Goal: Task Accomplishment & Management: Manage account settings

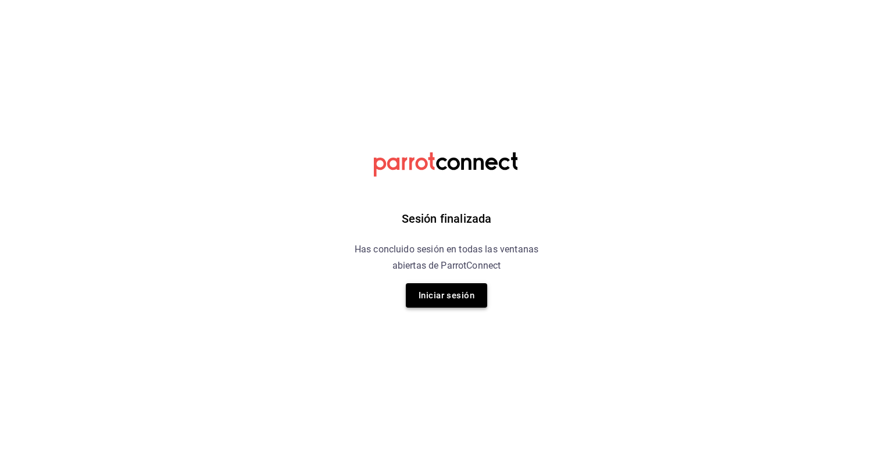
click at [458, 292] on button "Iniciar sesión" at bounding box center [446, 295] width 81 height 24
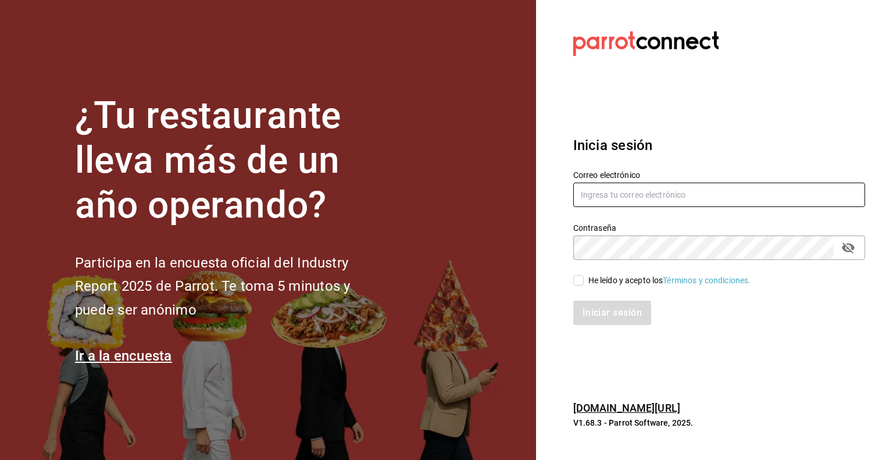
click at [612, 190] on input "text" at bounding box center [719, 195] width 292 height 24
type input "guillermo.padilla@grupocosteno.com"
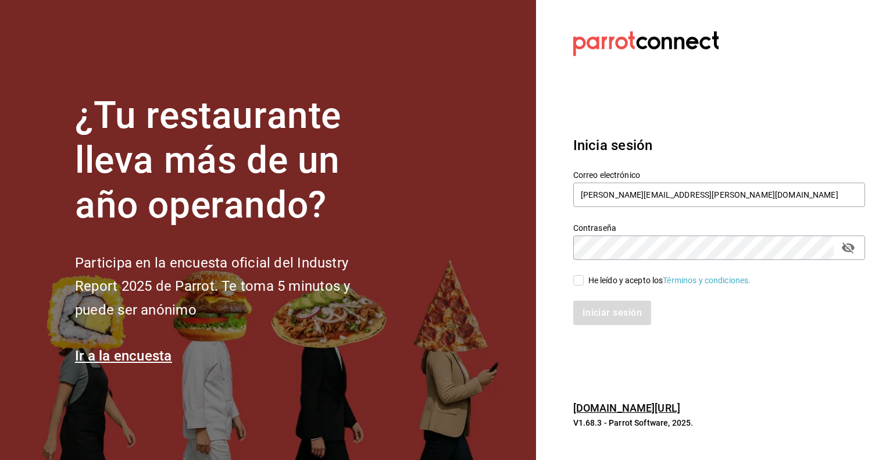
click at [578, 279] on input "He leído y acepto los Términos y condiciones." at bounding box center [578, 280] width 10 height 10
checkbox input "true"
click at [602, 312] on button "Iniciar sesión" at bounding box center [612, 313] width 79 height 24
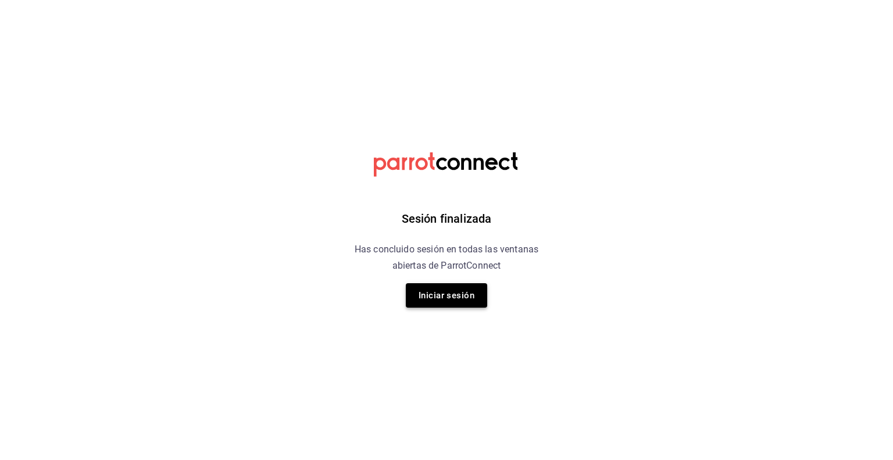
click at [472, 295] on button "Iniciar sesión" at bounding box center [446, 295] width 81 height 24
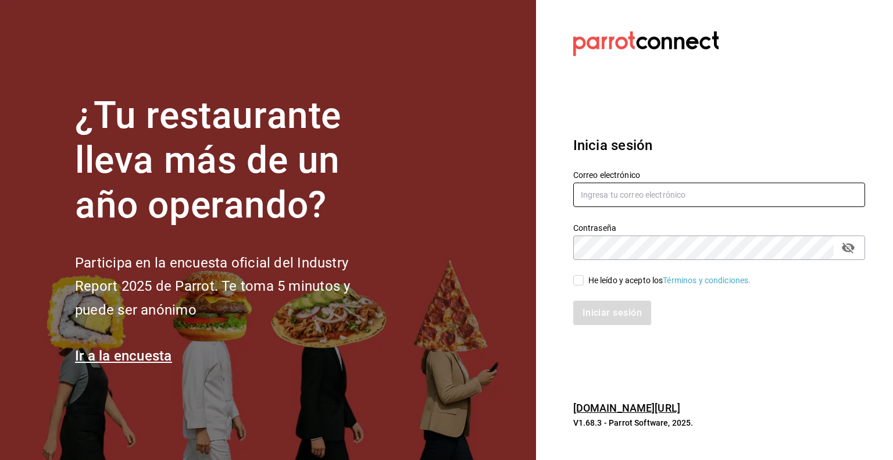
click at [758, 202] on input "text" at bounding box center [719, 195] width 292 height 24
type input "guillermo.padilla@grupocosteno.com"
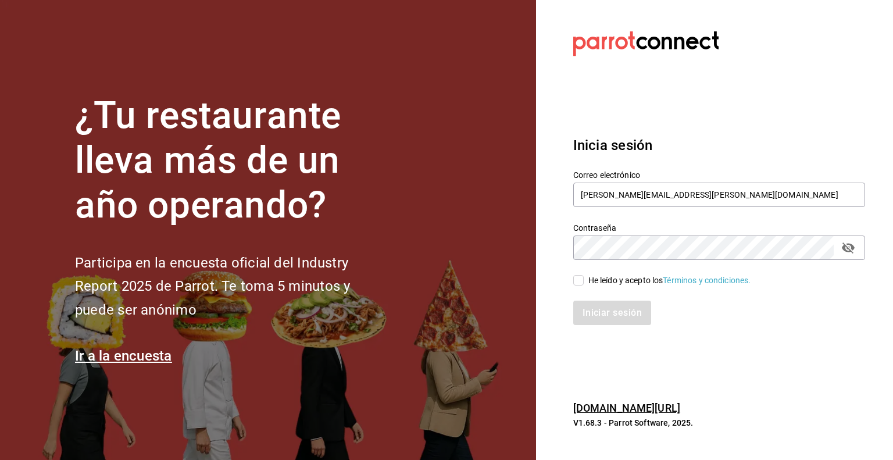
click at [577, 277] on input "He leído y acepto los Términos y condiciones." at bounding box center [578, 280] width 10 height 10
checkbox input "true"
click at [602, 306] on button "Iniciar sesión" at bounding box center [612, 313] width 79 height 24
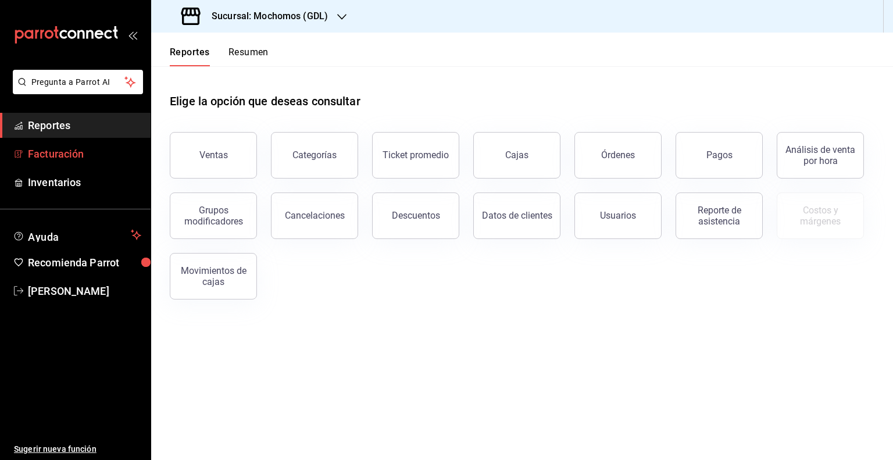
click at [60, 151] on span "Facturación" at bounding box center [84, 154] width 113 height 16
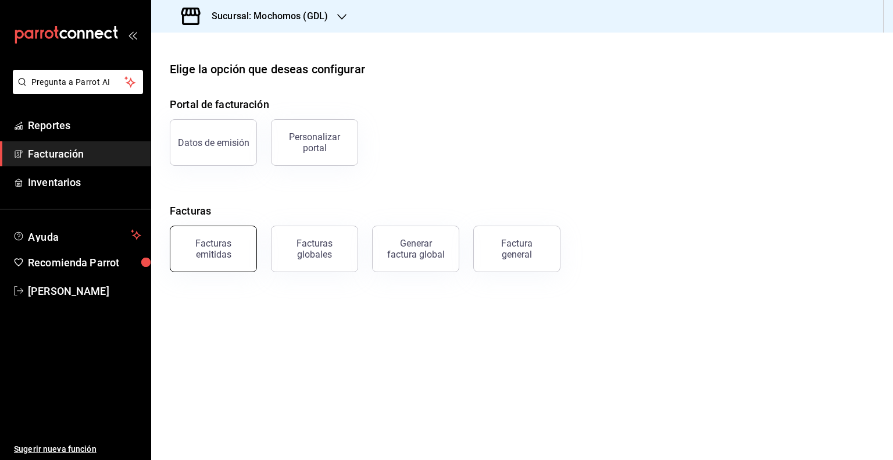
click at [220, 246] on div "Facturas emitidas" at bounding box center [213, 249] width 72 height 22
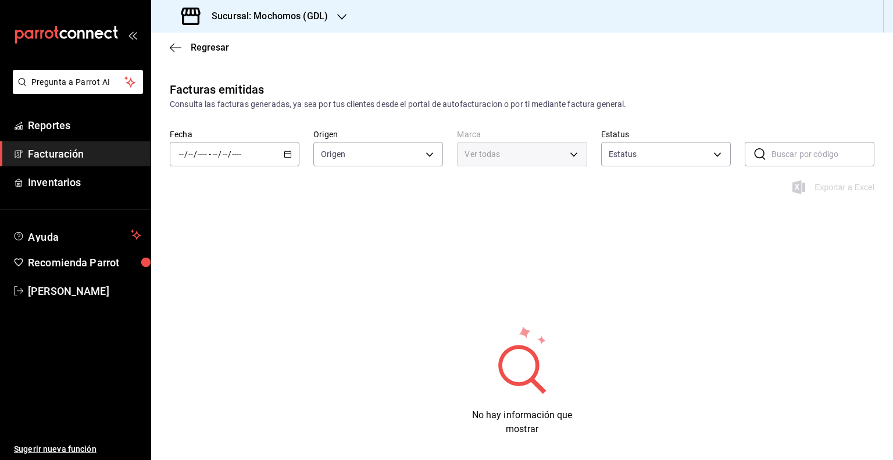
type input "ORDER_INVOICE,GENERAL_INVOICE"
type input "ACTIVE,PENDING_CANCELLATION,CANCELLED,PRE_CANCELLED"
type input "36c25d4a-7cb0-456c-a434-e981d54830bc,9cac9703-0c5a-4d8b-addd-5b6b571d65b9"
click at [575, 157] on body "Pregunta a Parrot AI Reportes Facturación Inventarios Ayuda Recomienda Parrot G…" at bounding box center [446, 230] width 893 height 460
drag, startPoint x: 718, startPoint y: 238, endPoint x: 705, endPoint y: 231, distance: 14.6
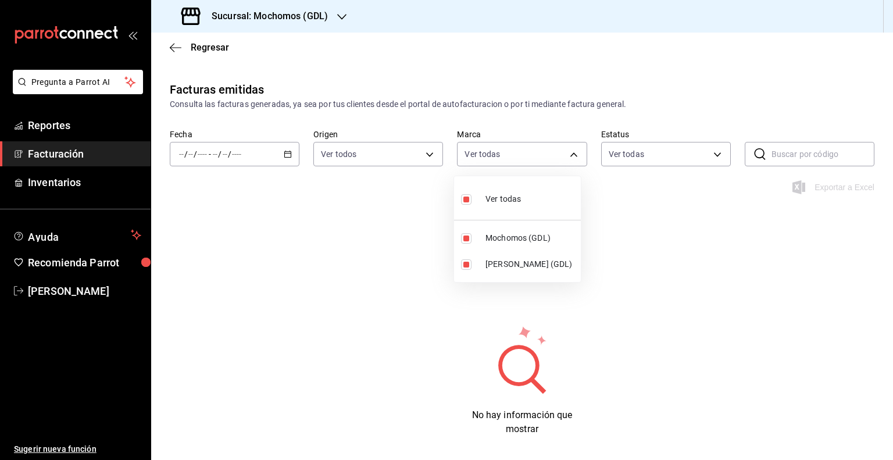
click at [717, 238] on div at bounding box center [446, 230] width 893 height 460
click at [344, 13] on icon "button" at bounding box center [341, 16] width 9 height 9
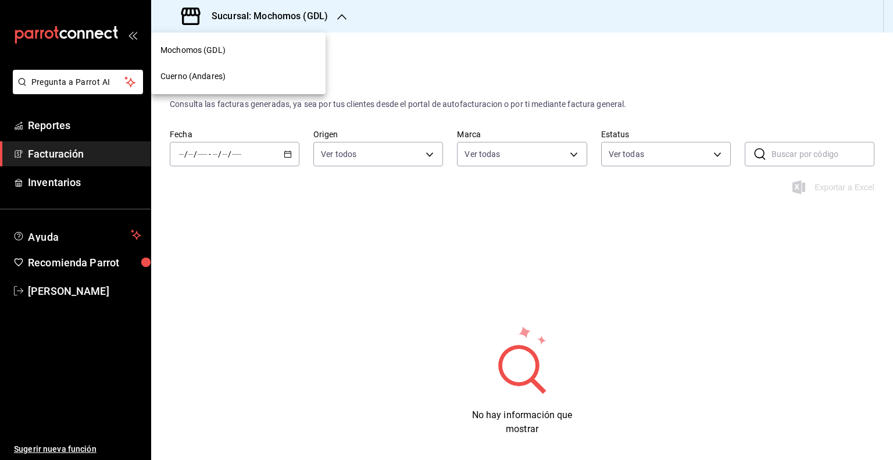
click at [178, 77] on span "Cuerno (Andares)" at bounding box center [192, 76] width 65 height 12
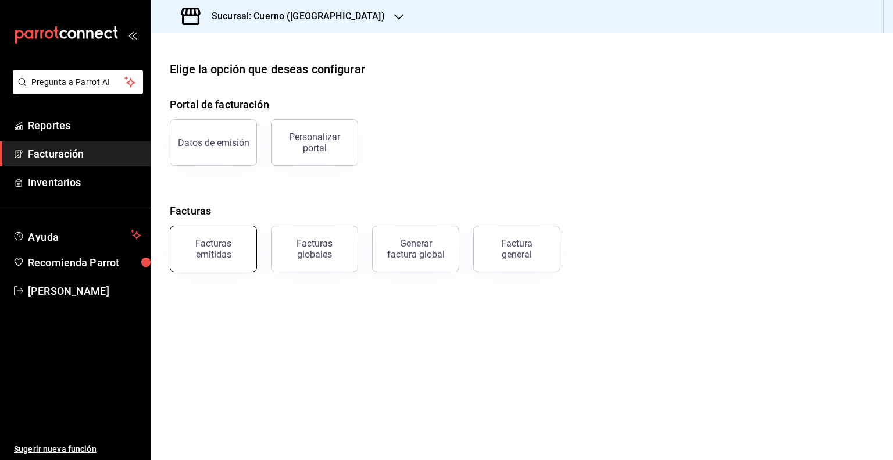
click at [220, 253] on div "Facturas emitidas" at bounding box center [213, 249] width 72 height 22
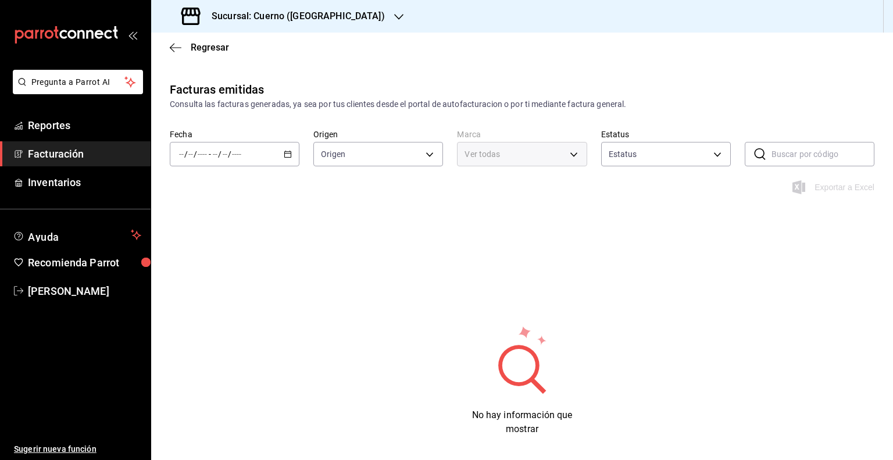
type input "ORDER_INVOICE,GENERAL_INVOICE"
type input "ACTIVE,PENDING_CANCELLATION,CANCELLED,PRE_CANCELLED"
type input "c9e961b9-bc29-480f-a65c-324ff110f526"
click at [418, 150] on body "Pregunta a Parrot AI Reportes Facturación Inventarios Ayuda Recomienda Parrot G…" at bounding box center [446, 230] width 893 height 460
click at [625, 234] on div at bounding box center [446, 230] width 893 height 460
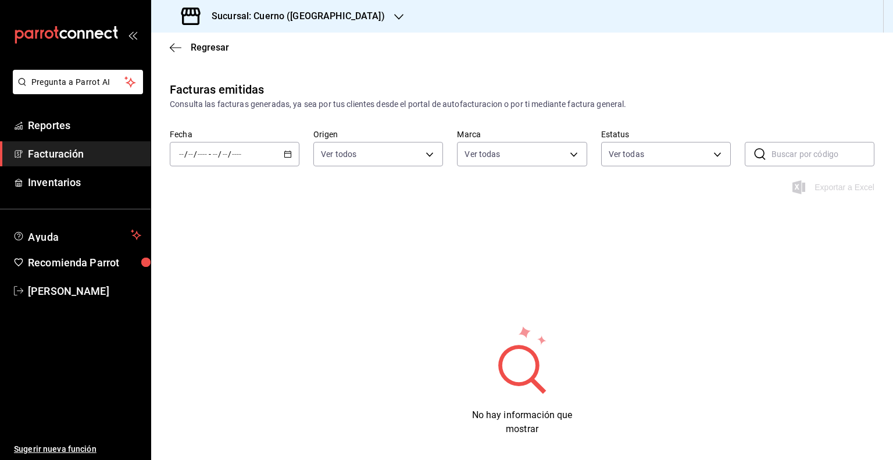
click at [199, 153] on input "number" at bounding box center [202, 153] width 10 height 9
click at [210, 329] on li "Rango de fechas" at bounding box center [224, 320] width 109 height 26
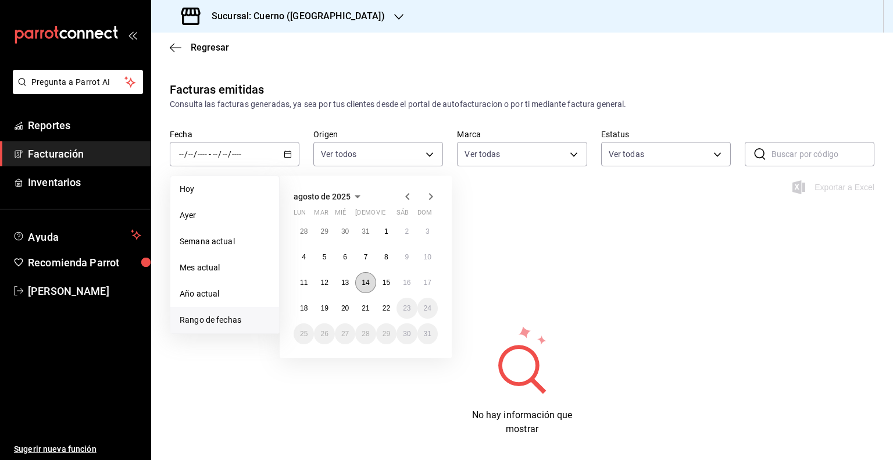
click at [372, 283] on button "14" at bounding box center [365, 282] width 20 height 21
click at [408, 283] on abbr "16" at bounding box center [407, 283] width 8 height 8
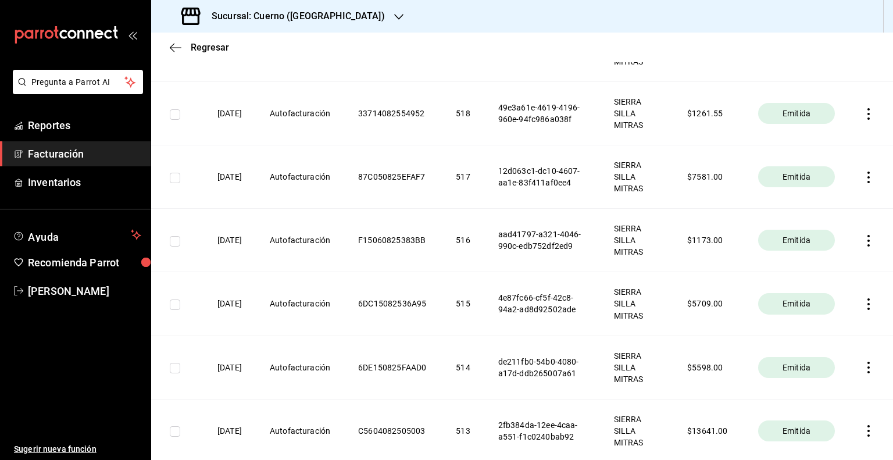
scroll to position [640, 0]
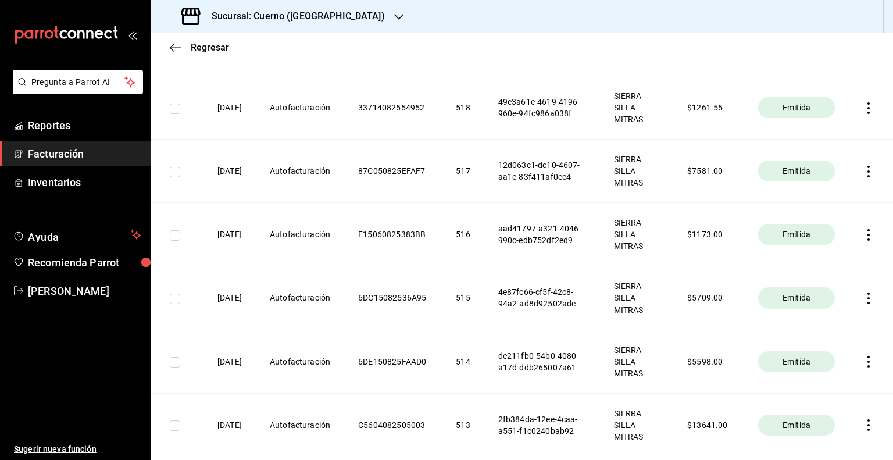
click at [870, 298] on th at bounding box center [871, 297] width 44 height 63
click at [868, 297] on icon "button" at bounding box center [869, 298] width 2 height 12
click at [836, 328] on div "Cancelar factura" at bounding box center [807, 327] width 60 height 9
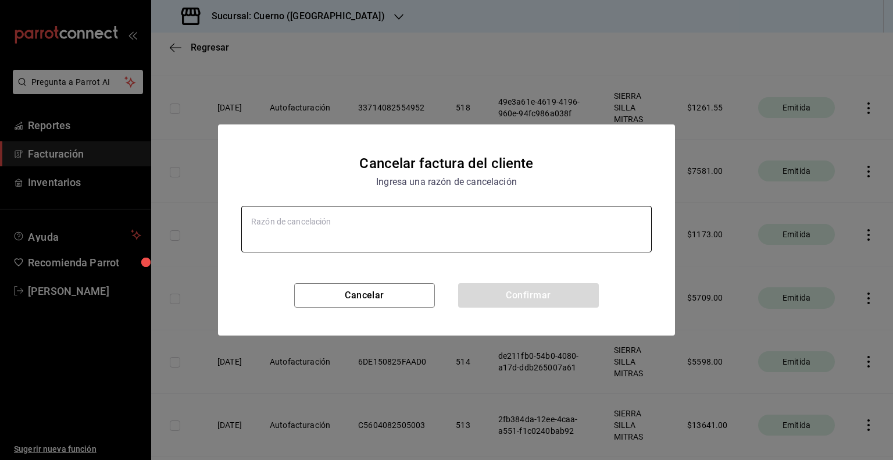
type textarea "x"
click at [340, 238] on textarea at bounding box center [446, 229] width 411 height 47
type textarea "R"
type textarea "x"
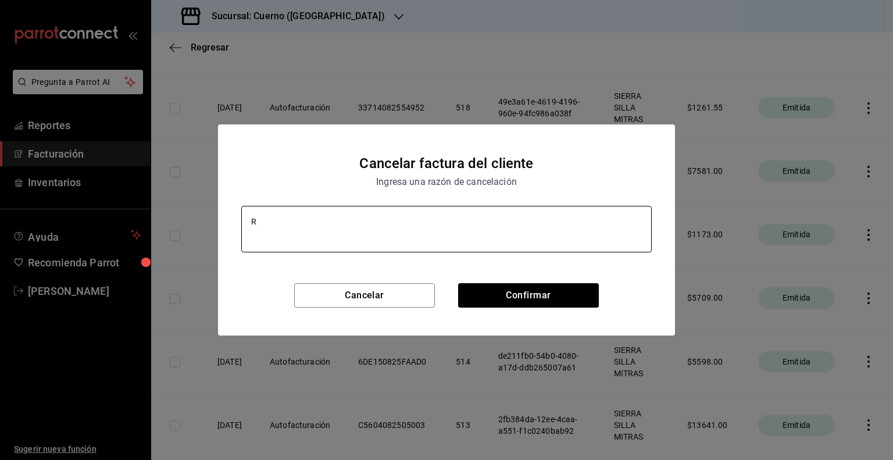
type textarea "RA"
type textarea "x"
type textarea "RAZ"
type textarea "x"
type textarea "RAZO"
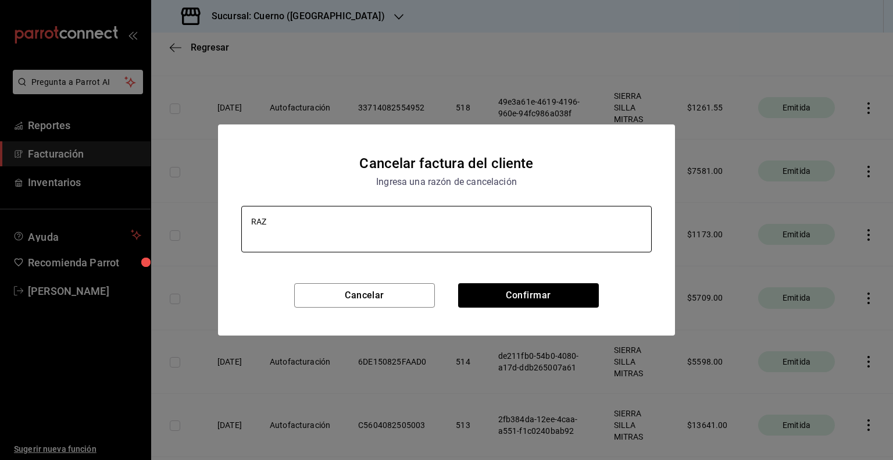
type textarea "x"
type textarea "RAZON"
type textarea "x"
type textarea "RAZON"
type textarea "x"
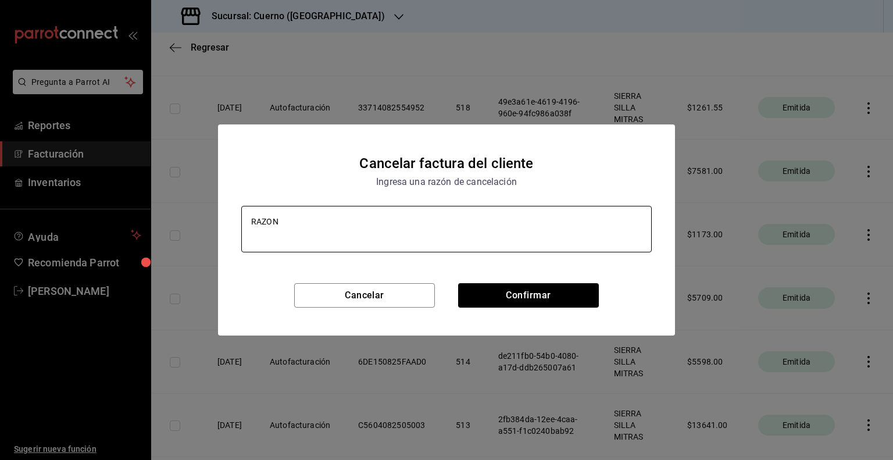
type textarea "RAZON S"
type textarea "x"
type textarea "RAZON SO"
type textarea "x"
type textarea "RAZON SOCI"
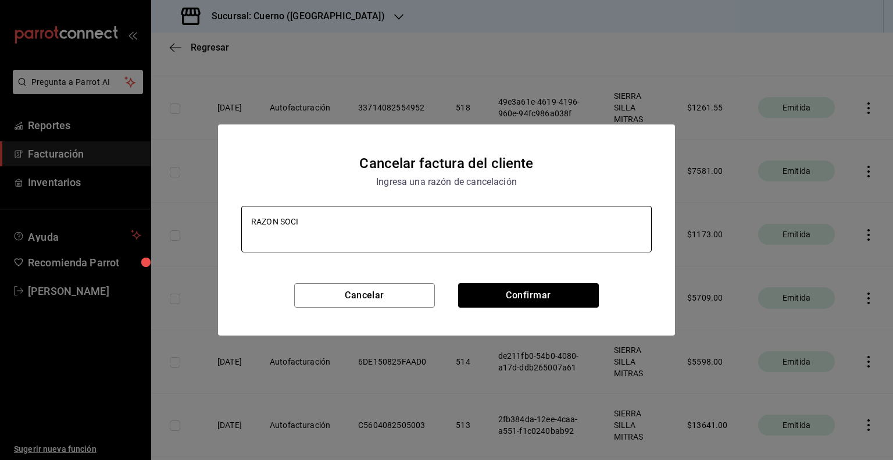
type textarea "x"
type textarea "RAZON SOCIA"
type textarea "x"
type textarea "RAZON SOCIAL"
type textarea "x"
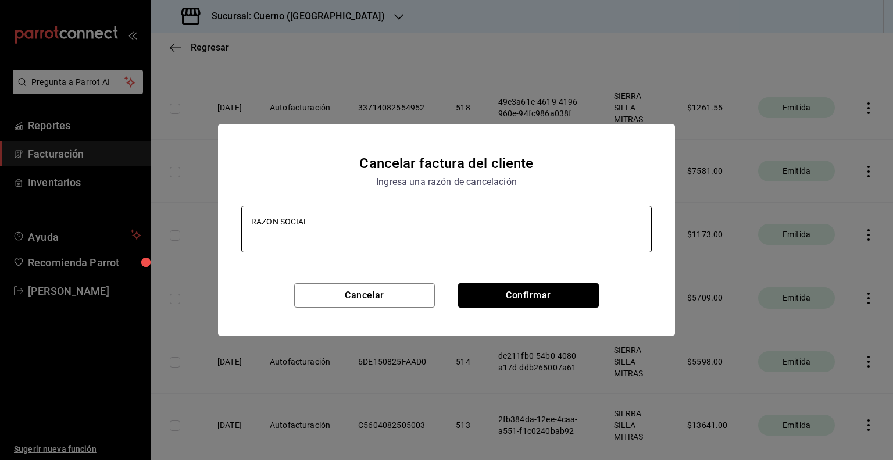
type textarea "RAZON SOCIAL"
type textarea "x"
type textarea "RAZON SOCIAL E"
type textarea "x"
type textarea "RAZON SOCIAL ER"
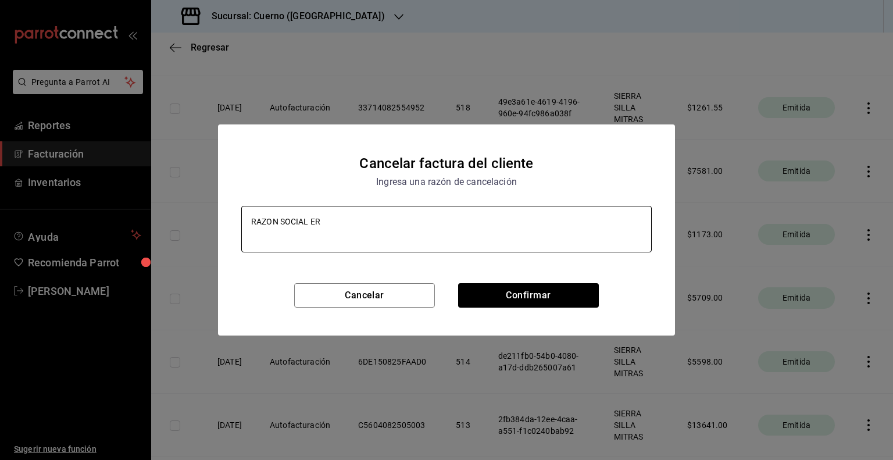
type textarea "x"
type textarea "RAZON SOCIAL ERR"
type textarea "x"
type textarea "RAZON SOCIAL ERRO"
type textarea "x"
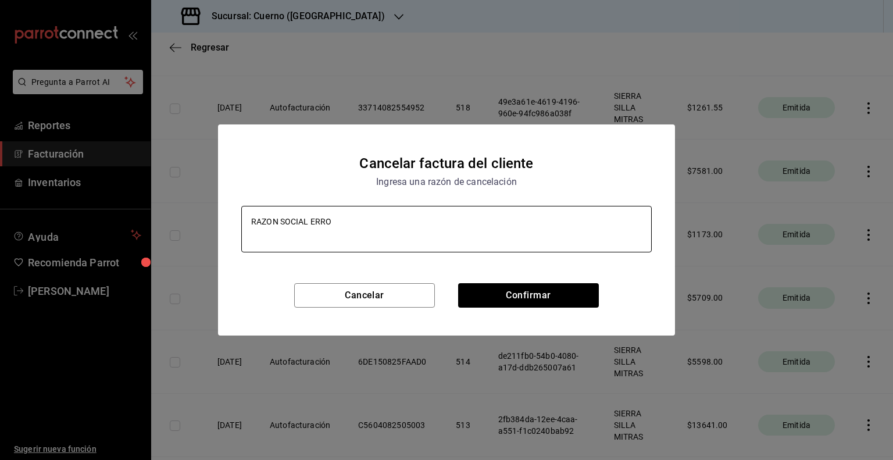
type textarea "RAZON SOCIAL ERRON"
type textarea "x"
type textarea "RAZON SOCIAL ERRONE"
type textarea "x"
type textarea "RAZON SOCIAL ERRONEA"
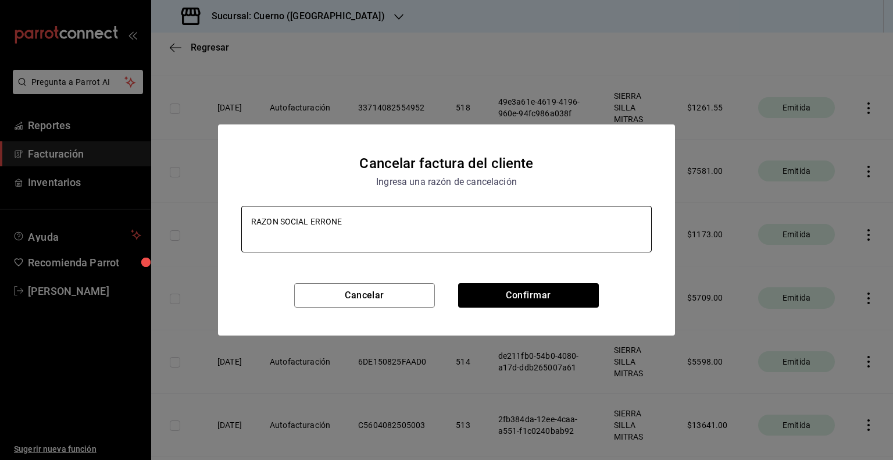
type textarea "x"
type textarea "RAZON SOCIAL ERRONEA,"
type textarea "x"
type textarea "RAZON SOCIAL ERRONEA,"
type textarea "x"
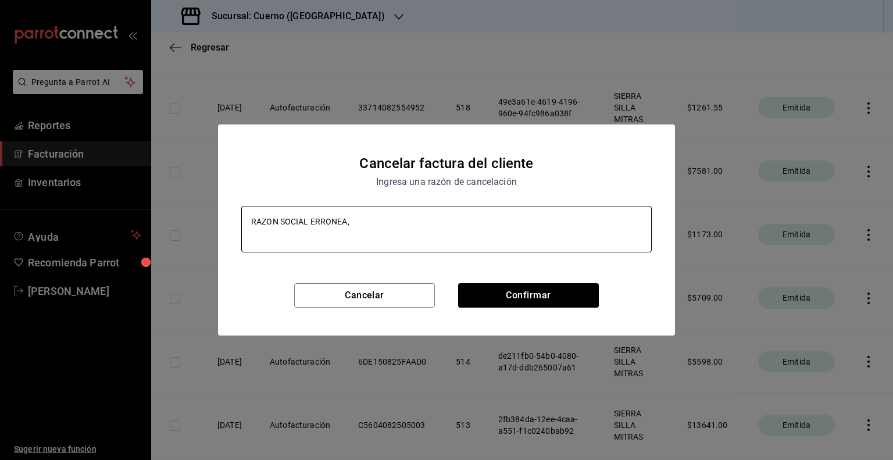
type textarea "RAZON SOCIAL ERRONEA, P"
type textarea "x"
type textarea "RAZON SOCIAL ERRONEA, PO"
type textarea "x"
type textarea "RAZON SOCIAL ERRONEA, POR"
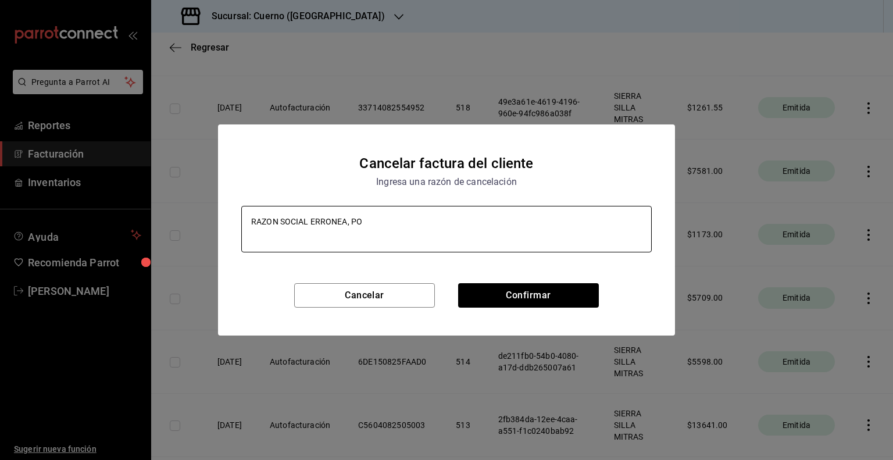
type textarea "x"
type textarea "RAZON SOCIAL ERRONEA, POR"
type textarea "x"
type textarea "RAZON SOCIAL ERRONEA, POR P"
type textarea "x"
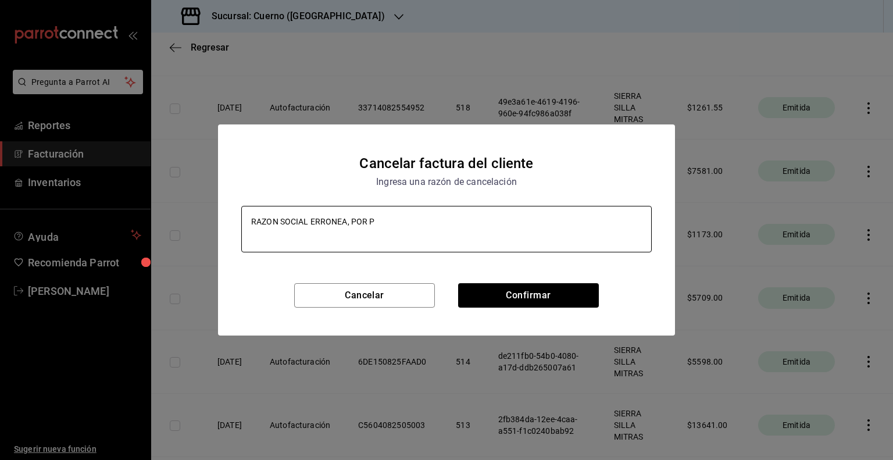
type textarea "RAZON SOCIAL ERRONEA, POR PA"
type textarea "x"
type textarea "RAZON SOCIAL ERRONEA, POR PAR"
type textarea "x"
type textarea "RAZON SOCIAL ERRONEA, POR PART"
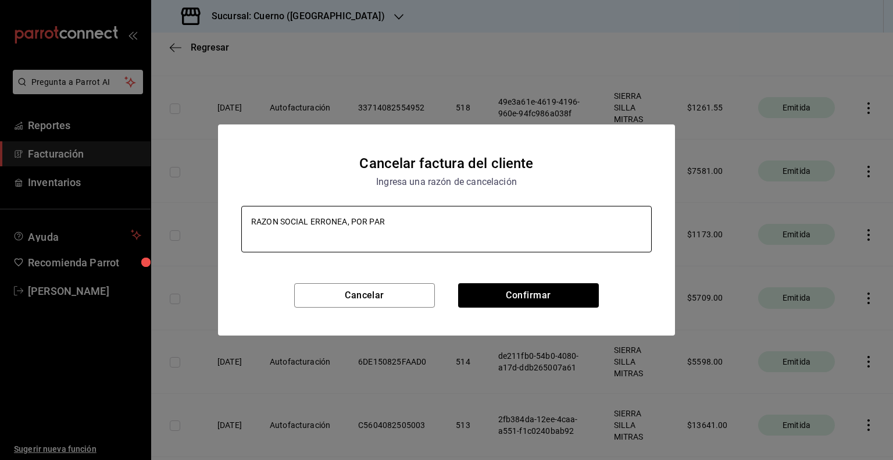
type textarea "x"
type textarea "RAZON SOCIAL ERRONEA, POR PARTE"
type textarea "x"
type textarea "RAZON SOCIAL ERRONEA, POR PARTE"
type textarea "x"
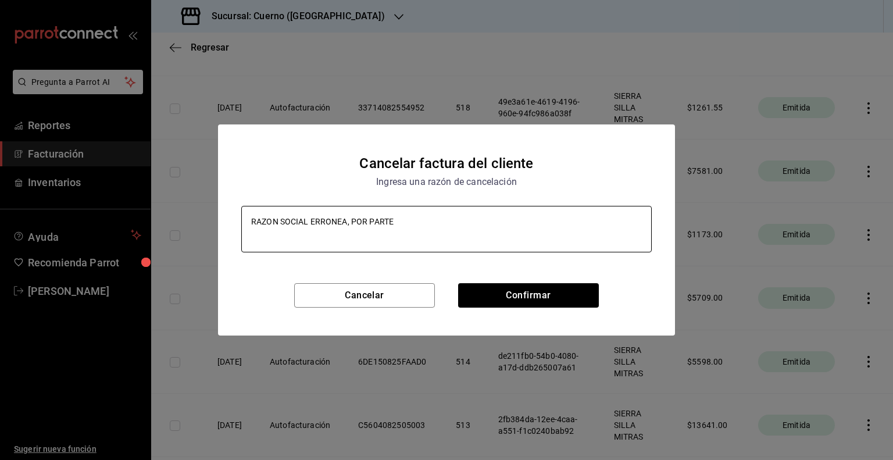
type textarea "RAZON SOCIAL ERRONEA, POR PARTE D"
type textarea "x"
type textarea "RAZON SOCIAL ERRONEA, POR PARTE DEL"
type textarea "x"
type textarea "RAZON SOCIAL ERRONEA, POR PARTE DEL"
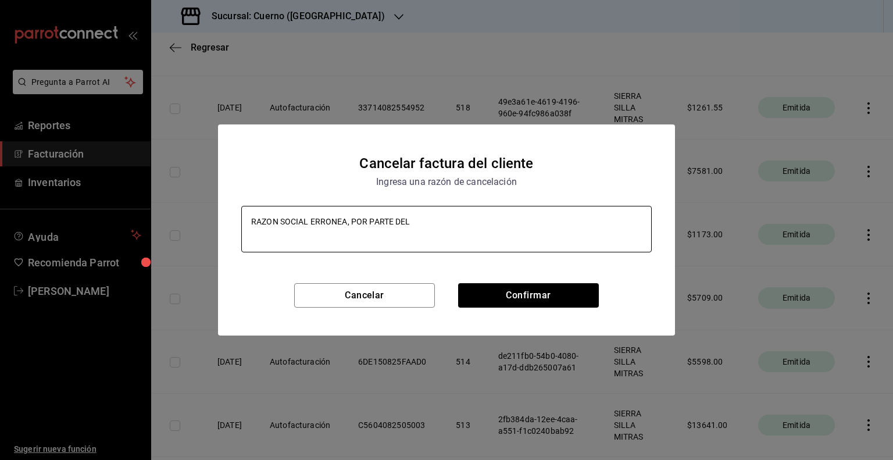
type textarea "x"
type textarea "RAZON SOCIAL ERRONEA, POR PARTE DEL CL"
type textarea "x"
type textarea "RAZON SOCIAL ERRONEA, POR PARTE DEL CLI"
type textarea "x"
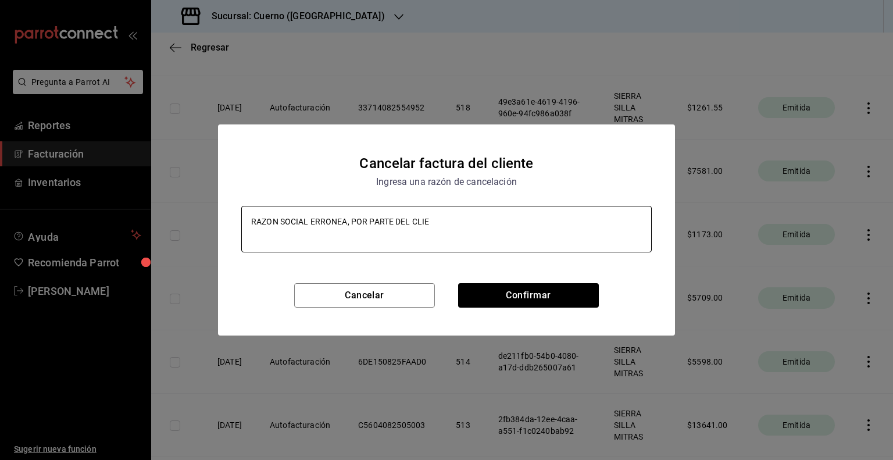
type textarea "RAZON SOCIAL ERRONEA, POR PARTE DEL CLIEN"
type textarea "x"
type textarea "RAZON SOCIAL ERRONEA, POR PARTE DEL CLIENT"
type textarea "x"
type textarea "RAZON SOCIAL ERRONEA, POR PARTE DEL CLIENTE"
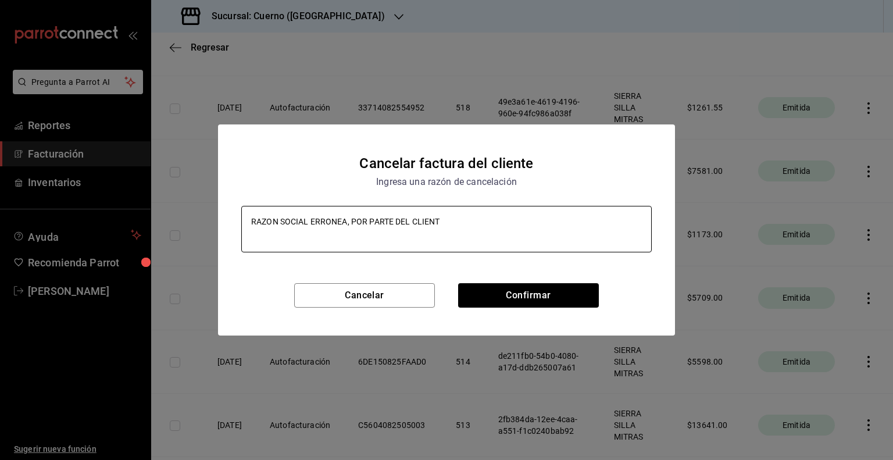
type textarea "x"
type textarea "RAZON SOCIAL ERRONEA, POR PARTE DEL CLIENTE"
click at [556, 294] on button "Confirmar" at bounding box center [528, 295] width 141 height 24
type textarea "x"
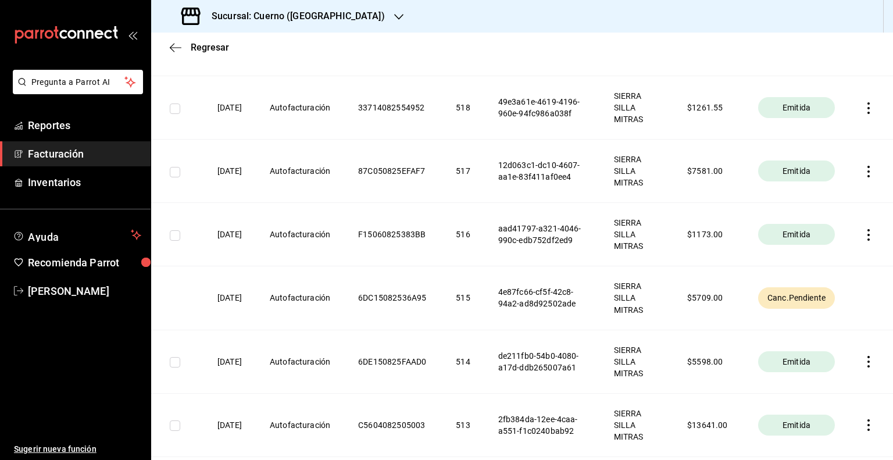
click at [187, 292] on td at bounding box center [177, 297] width 52 height 63
click at [813, 299] on span "Canc.Pendiente" at bounding box center [796, 298] width 67 height 12
click at [854, 302] on th at bounding box center [871, 297] width 44 height 63
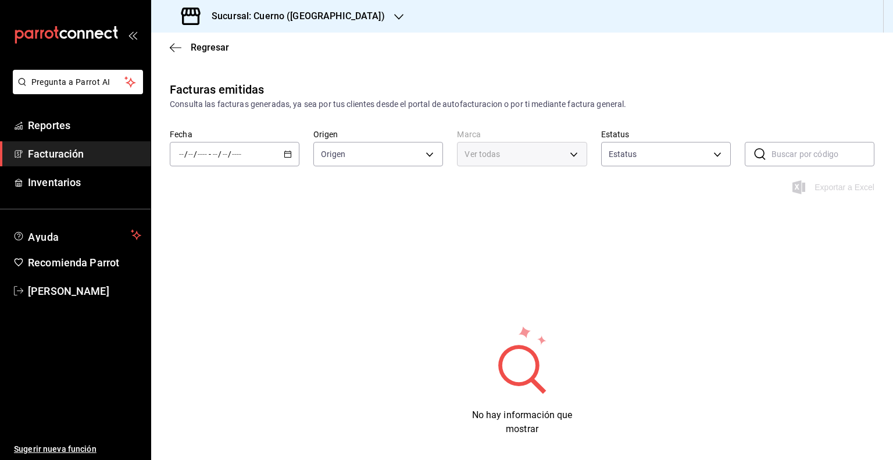
type input "ORDER_INVOICE,GENERAL_INVOICE"
type input "ACTIVE,PENDING_CANCELLATION,CANCELLED,PRE_CANCELLED"
type input "c9e961b9-bc29-480f-a65c-324ff110f526"
click at [222, 154] on input "number" at bounding box center [225, 153] width 6 height 9
click at [490, 160] on body "Pregunta a Parrot AI Reportes Facturación Inventarios Ayuda Recomienda Parrot […" at bounding box center [446, 230] width 893 height 460
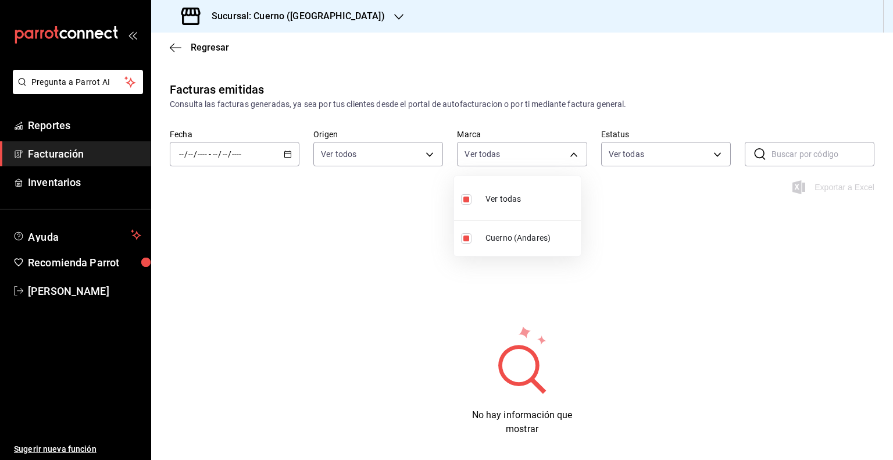
click at [405, 159] on div at bounding box center [446, 230] width 893 height 460
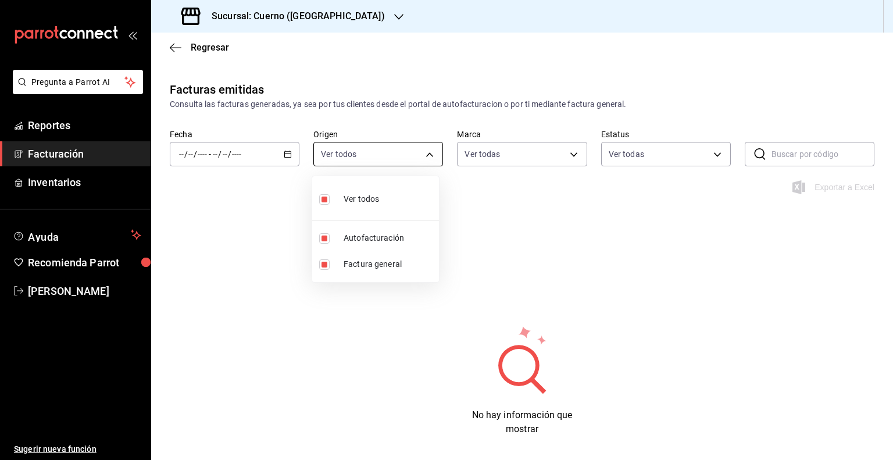
click at [384, 156] on body "Pregunta a Parrot AI Reportes Facturación Inventarios Ayuda Recomienda Parrot […" at bounding box center [446, 230] width 893 height 460
click at [384, 156] on div at bounding box center [446, 230] width 893 height 460
click at [223, 148] on div "/ / - / /" at bounding box center [235, 154] width 130 height 24
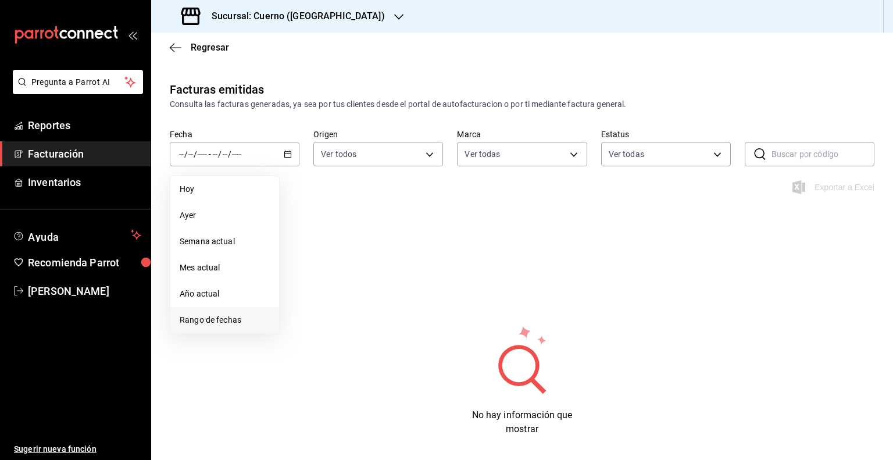
click at [221, 325] on span "Rango de fechas" at bounding box center [225, 320] width 90 height 12
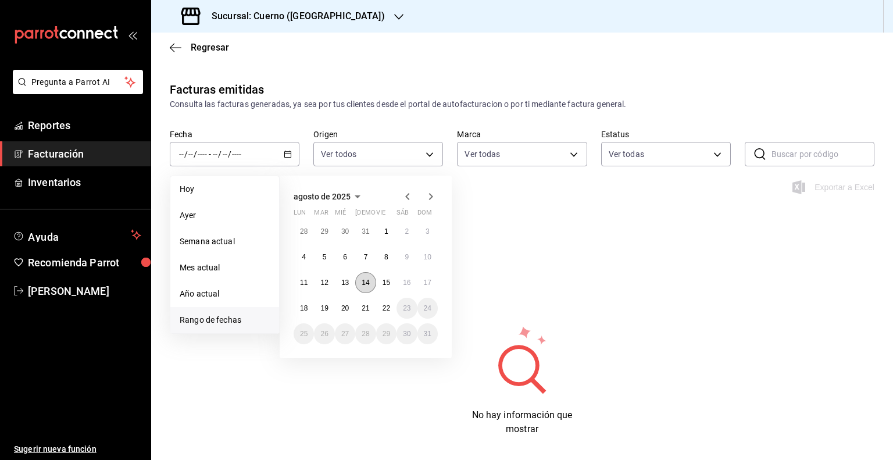
click at [359, 286] on button "14" at bounding box center [365, 282] width 20 height 21
click at [406, 286] on button "16" at bounding box center [407, 282] width 20 height 21
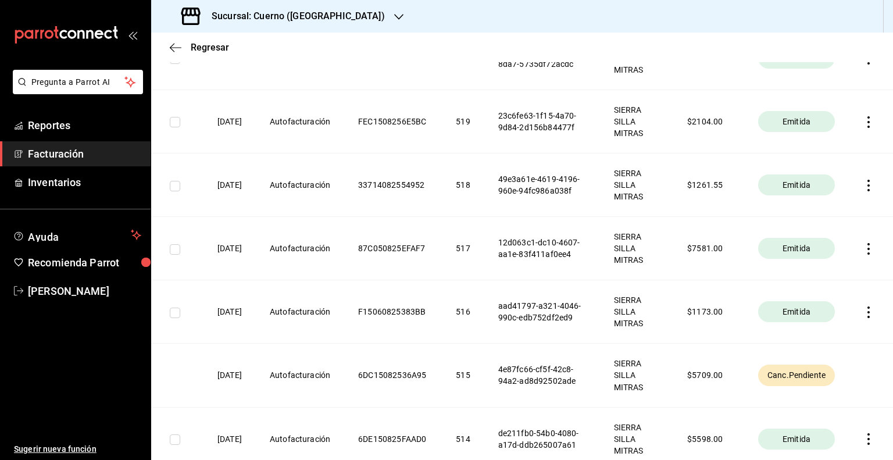
scroll to position [582, 0]
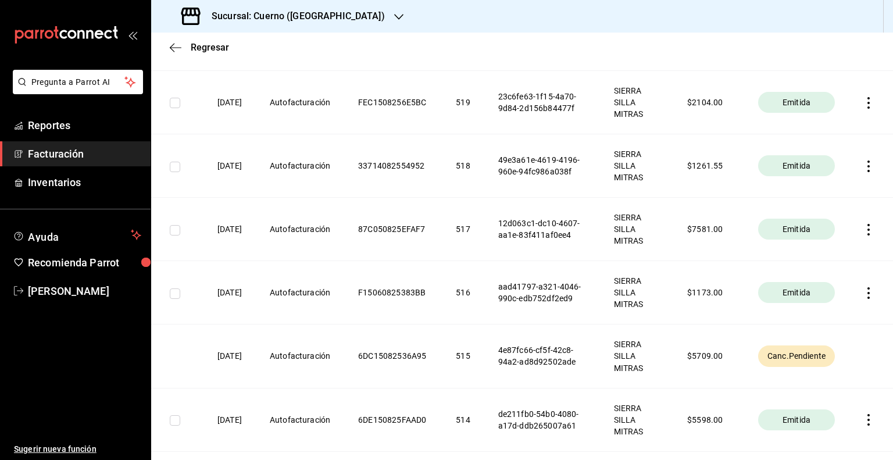
click at [791, 361] on span "Canc.Pendiente" at bounding box center [796, 356] width 67 height 12
click at [858, 362] on th at bounding box center [871, 355] width 44 height 63
click at [856, 355] on th at bounding box center [871, 355] width 44 height 63
click at [173, 356] on td at bounding box center [177, 355] width 52 height 63
click at [808, 355] on span "Canc.Pendiente" at bounding box center [796, 356] width 67 height 12
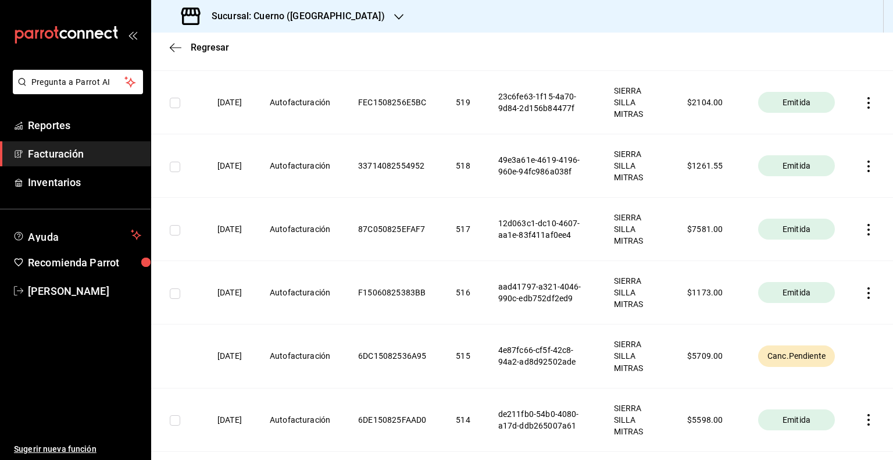
drag, startPoint x: 791, startPoint y: 358, endPoint x: 856, endPoint y: 353, distance: 64.7
click at [856, 353] on th at bounding box center [871, 355] width 44 height 63
click at [805, 339] on th "Canc.Pendiente" at bounding box center [796, 355] width 105 height 63
click at [797, 337] on th "Canc.Pendiente" at bounding box center [796, 355] width 105 height 63
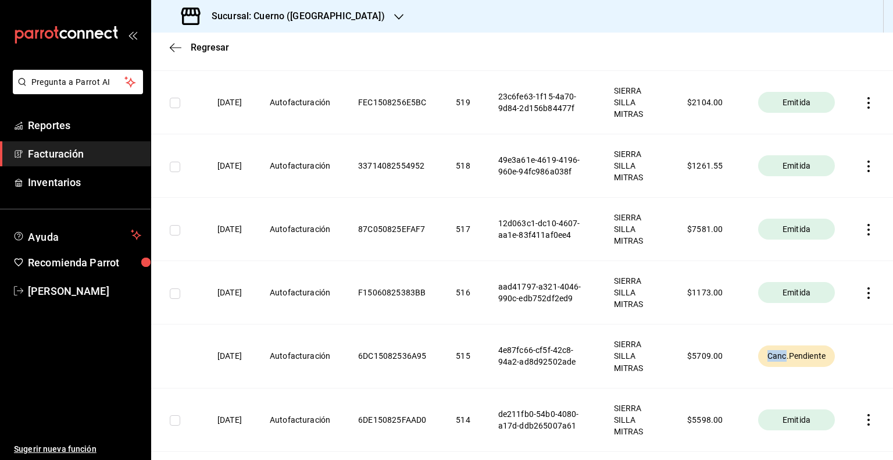
click at [797, 337] on th "Canc.Pendiente" at bounding box center [796, 355] width 105 height 63
click at [856, 347] on th at bounding box center [871, 355] width 44 height 63
